Goal: Information Seeking & Learning: Learn about a topic

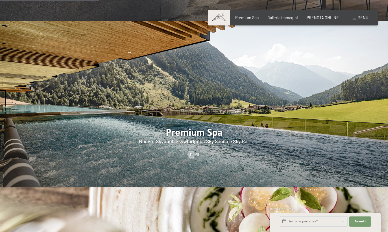
scroll to position [508, 0]
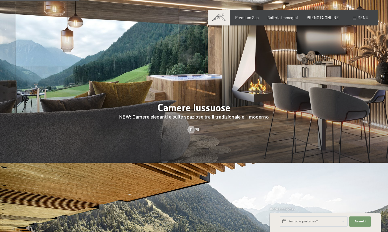
click at [216, 103] on div at bounding box center [194, 79] width 388 height 166
click at [195, 127] on link "Di più" at bounding box center [193, 130] width 13 height 6
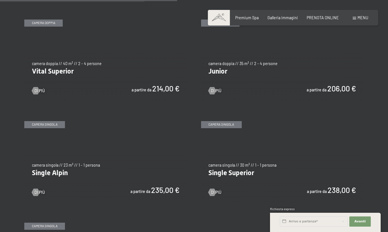
scroll to position [678, 0]
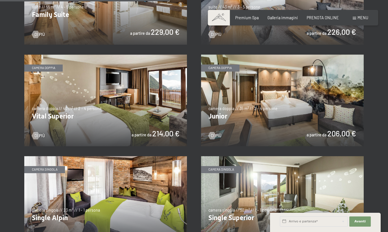
click at [155, 128] on img at bounding box center [105, 99] width 163 height 91
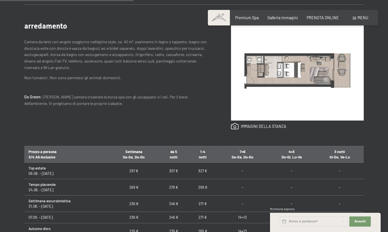
scroll to position [282, 0]
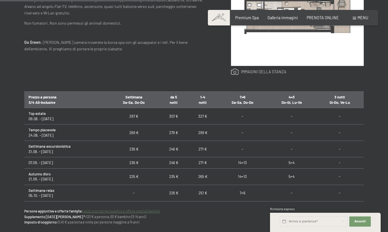
click at [247, 73] on link at bounding box center [259, 71] width 56 height 7
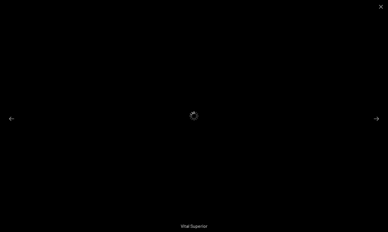
scroll to position [310, 0]
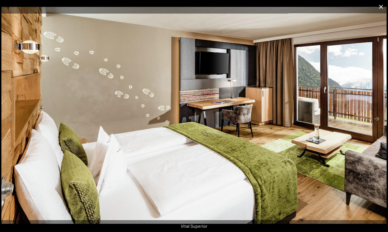
click at [380, 7] on button "Close gallery" at bounding box center [381, 6] width 14 height 13
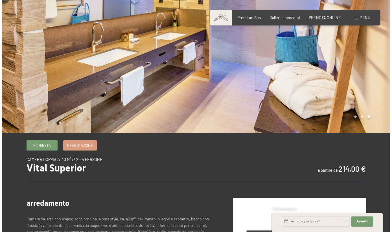
scroll to position [0, 0]
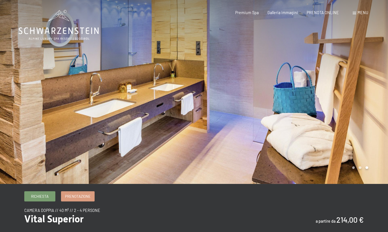
click at [360, 12] on span "Menu" at bounding box center [362, 12] width 11 height 5
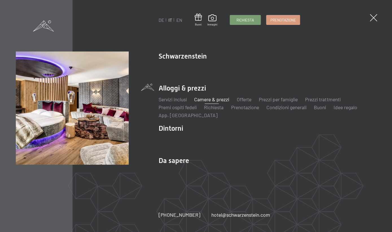
click at [209, 99] on link "Camere & prezzi" at bounding box center [211, 99] width 35 height 6
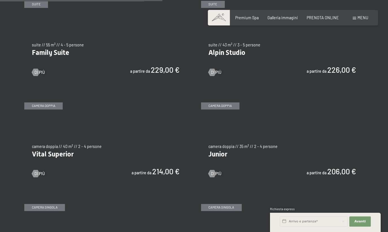
scroll to position [649, 0]
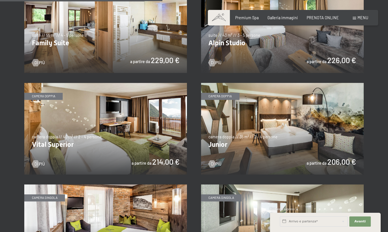
click at [257, 117] on img at bounding box center [282, 128] width 163 height 91
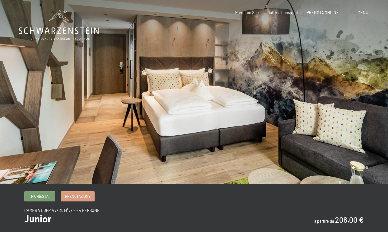
click at [237, 104] on div at bounding box center [291, 92] width 194 height 184
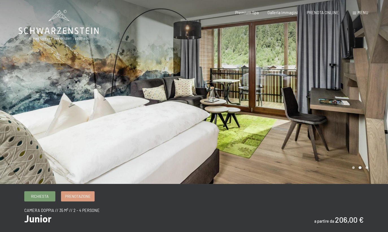
click at [238, 104] on div at bounding box center [291, 92] width 194 height 184
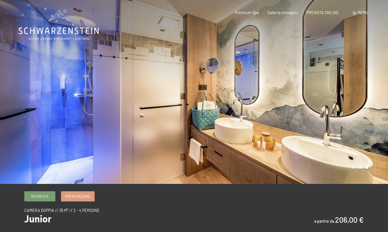
click at [238, 104] on div at bounding box center [291, 92] width 194 height 184
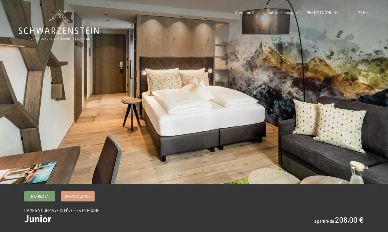
click at [238, 104] on div at bounding box center [291, 92] width 194 height 184
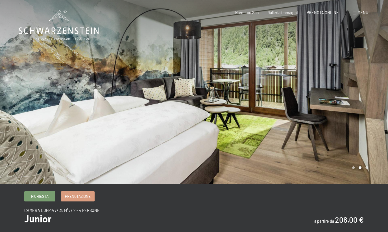
click at [238, 104] on div at bounding box center [291, 92] width 194 height 184
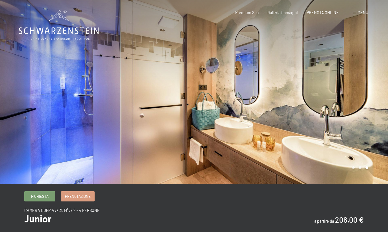
click at [238, 104] on div at bounding box center [291, 92] width 194 height 184
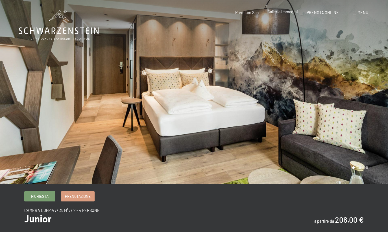
click at [281, 14] on span "Galleria immagini" at bounding box center [282, 11] width 30 height 5
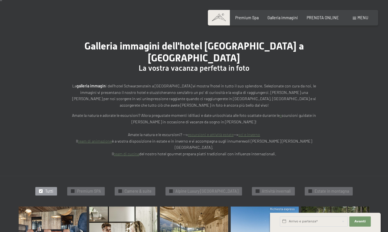
click at [222, 16] on span at bounding box center [219, 18] width 22 height 16
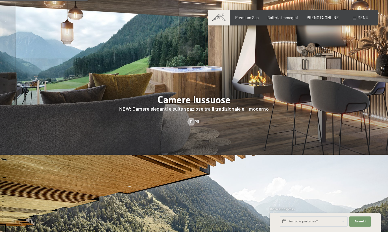
scroll to position [565, 0]
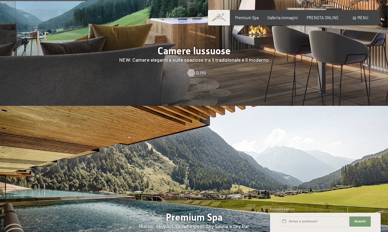
click at [196, 70] on span "Di più" at bounding box center [201, 73] width 10 height 6
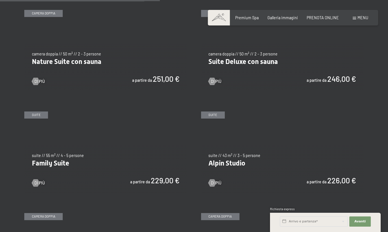
scroll to position [508, 0]
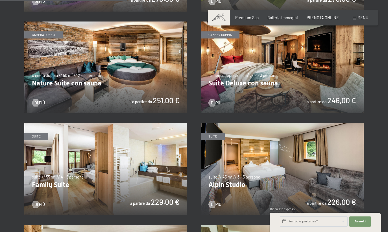
click at [251, 85] on img at bounding box center [282, 66] width 163 height 91
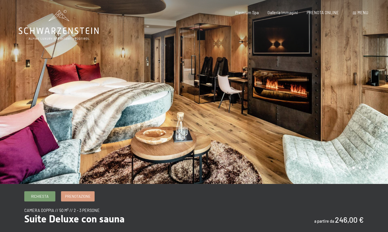
click at [339, 90] on div at bounding box center [291, 92] width 194 height 184
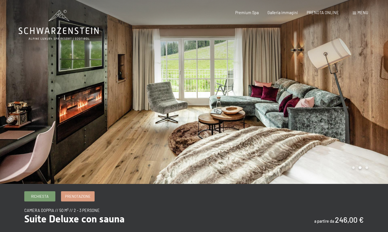
click at [339, 90] on div at bounding box center [291, 92] width 194 height 184
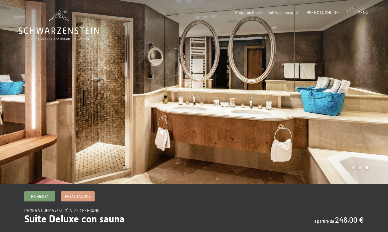
click at [339, 90] on div at bounding box center [291, 92] width 194 height 184
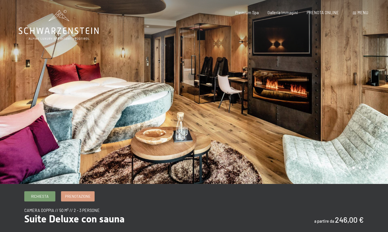
click at [339, 90] on div at bounding box center [291, 92] width 194 height 184
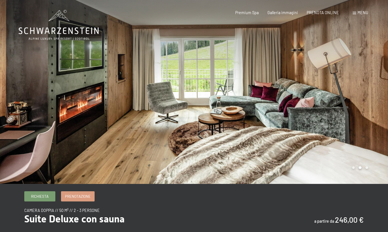
click at [339, 90] on div at bounding box center [291, 92] width 194 height 184
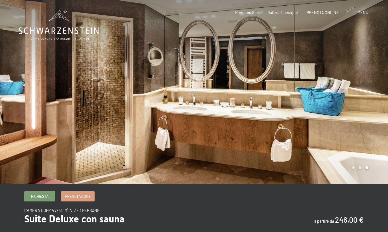
click at [339, 90] on div at bounding box center [291, 92] width 194 height 184
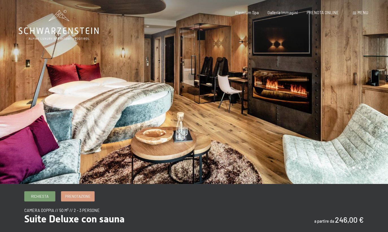
click at [339, 90] on div at bounding box center [291, 92] width 194 height 184
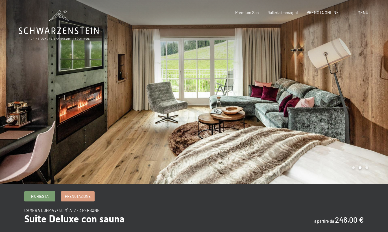
click at [339, 90] on div at bounding box center [291, 92] width 194 height 184
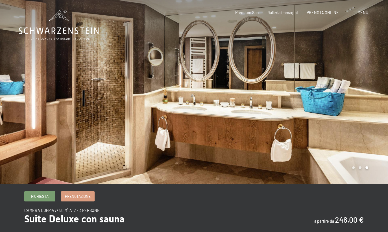
click at [339, 90] on div at bounding box center [291, 92] width 194 height 184
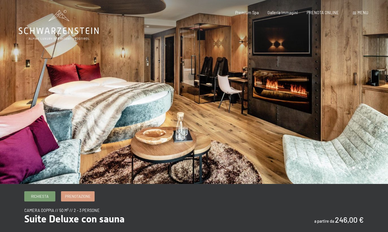
click at [339, 90] on div at bounding box center [291, 92] width 194 height 184
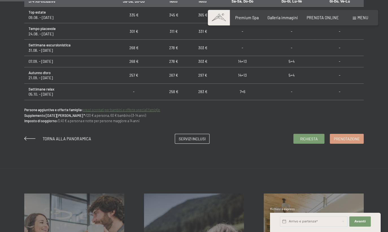
scroll to position [384, 0]
